Goal: Information Seeking & Learning: Find specific page/section

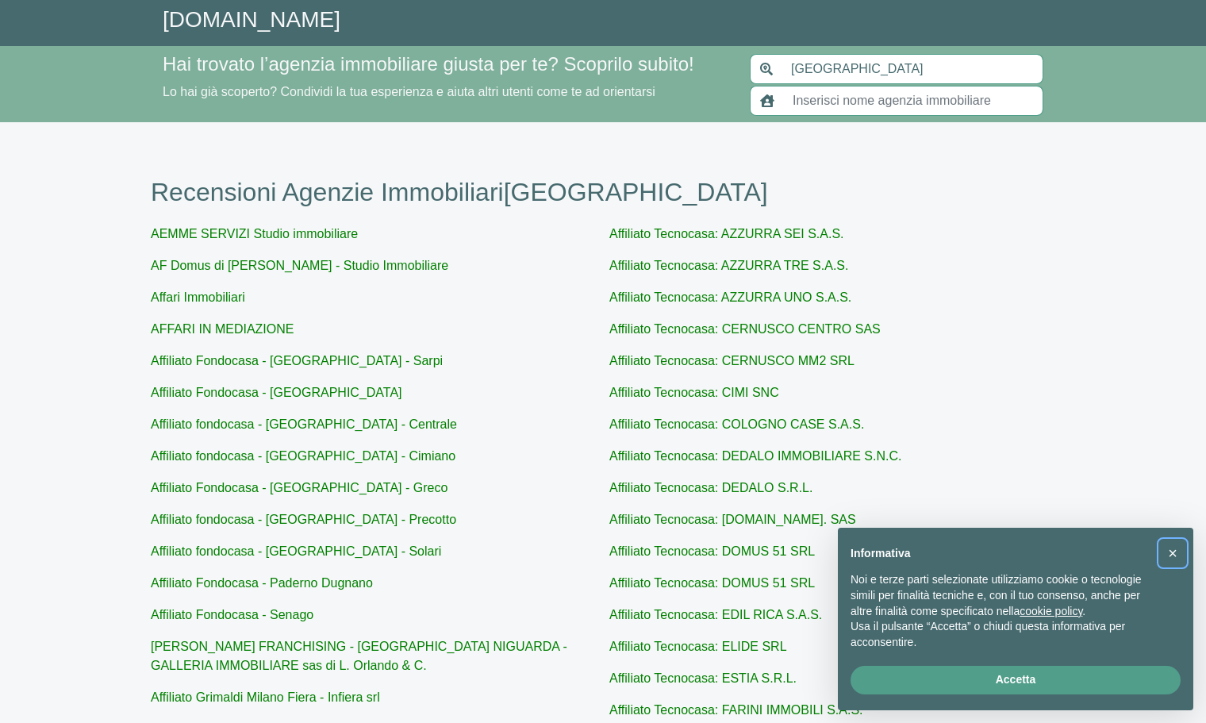
drag, startPoint x: 1168, startPoint y: 552, endPoint x: 1064, endPoint y: 562, distance: 104.5
click at [1168, 552] on button "×" at bounding box center [1172, 553] width 25 height 25
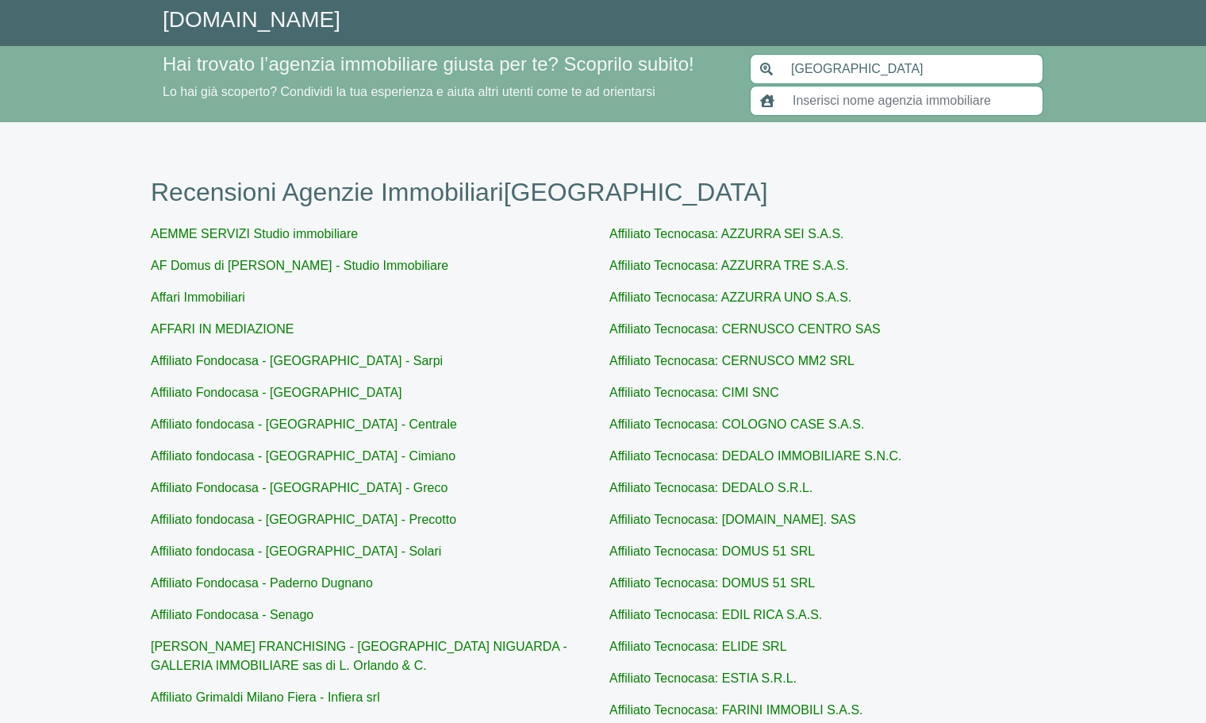
click at [1127, 261] on div "GiustAgenzia.it Hai trovato l’agenzia immobiliare giusta per te? Scoprilo subit…" at bounding box center [603, 603] width 1206 height 1206
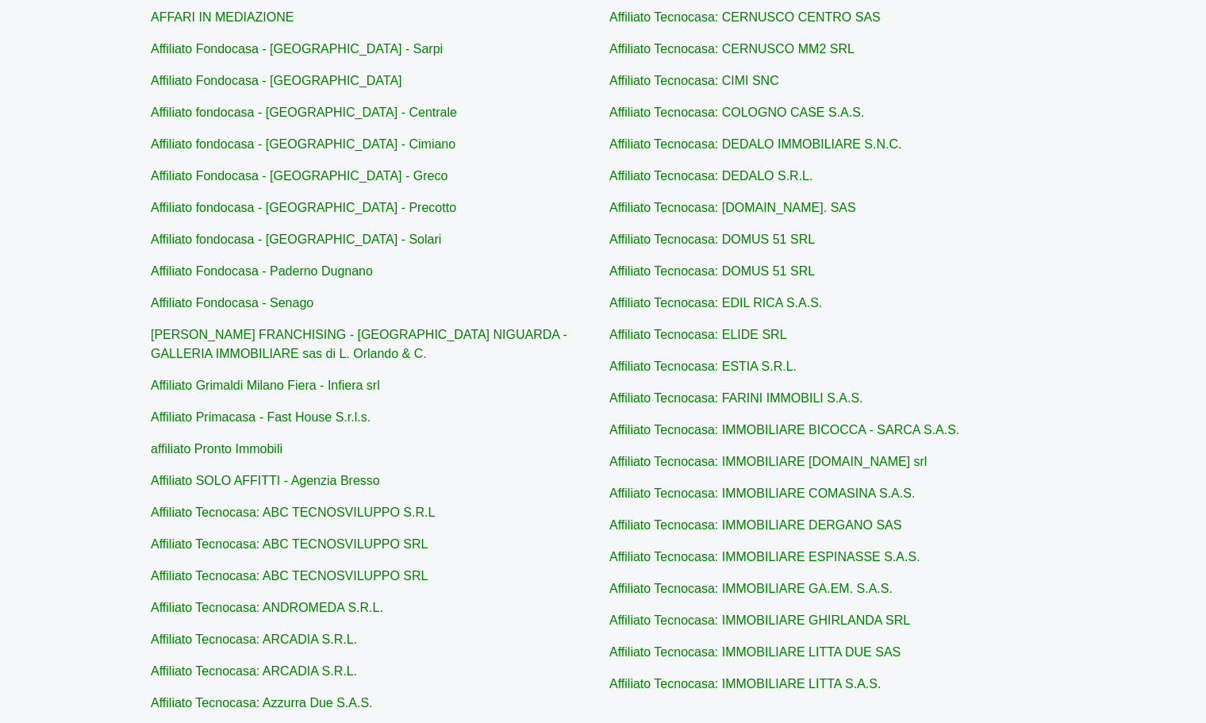
scroll to position [325, 0]
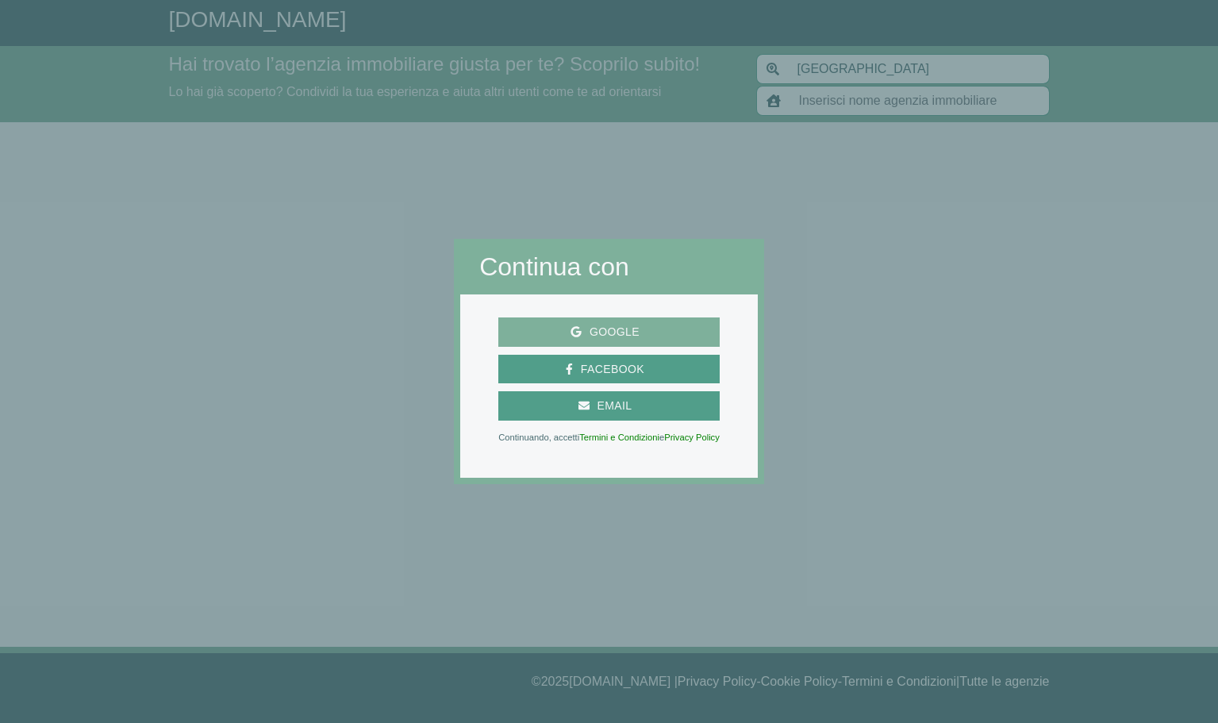
click at [649, 325] on span "Google" at bounding box center [609, 332] width 209 height 20
click at [840, 329] on div at bounding box center [991, 361] width 454 height 723
type input "Affiliato Tecnocasa: ANDROMEDA S.R.L."
